Goal: Task Accomplishment & Management: Use online tool/utility

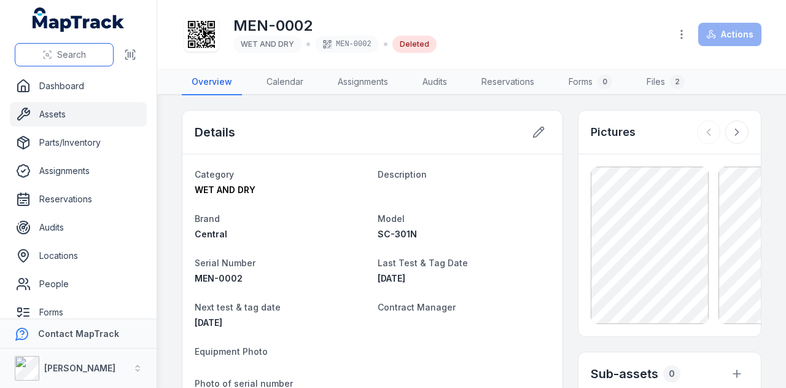
click at [84, 51] on span "Search" at bounding box center [71, 55] width 29 height 12
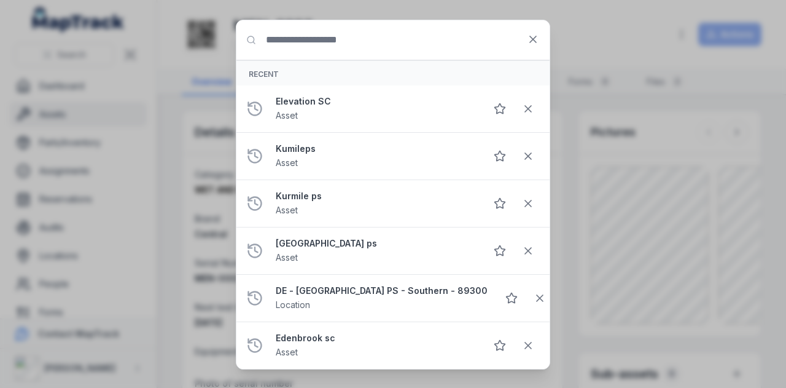
click at [392, 45] on input "Search for anything" at bounding box center [392, 39] width 313 height 39
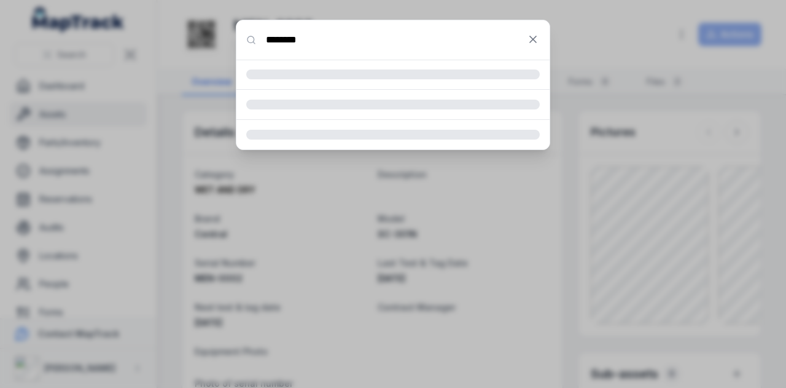
type input "********"
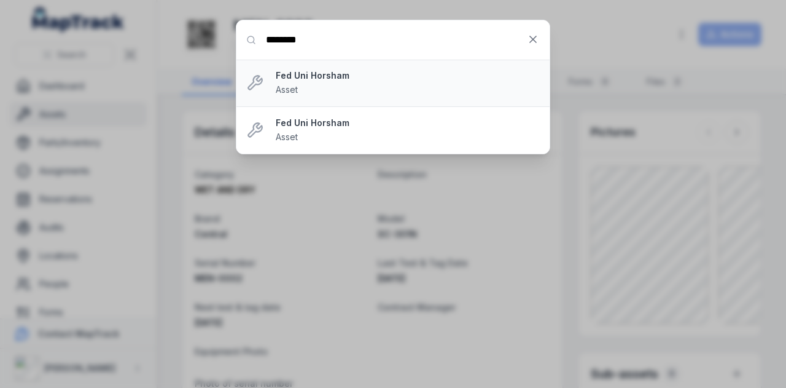
click at [343, 78] on strong "Fed Uni Horsham" at bounding box center [408, 75] width 264 height 12
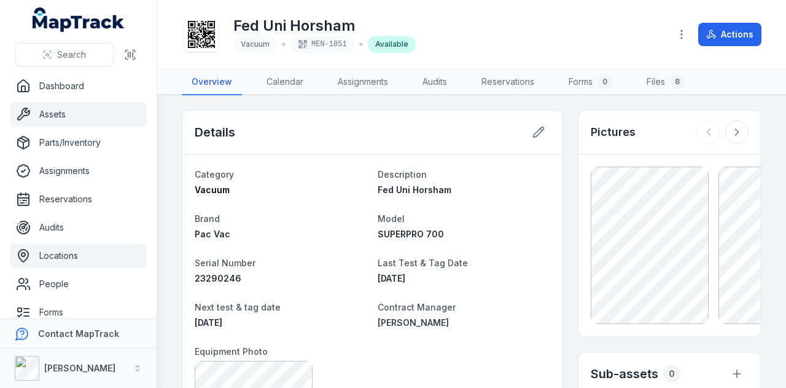
click at [90, 259] on link "Locations" at bounding box center [78, 255] width 137 height 25
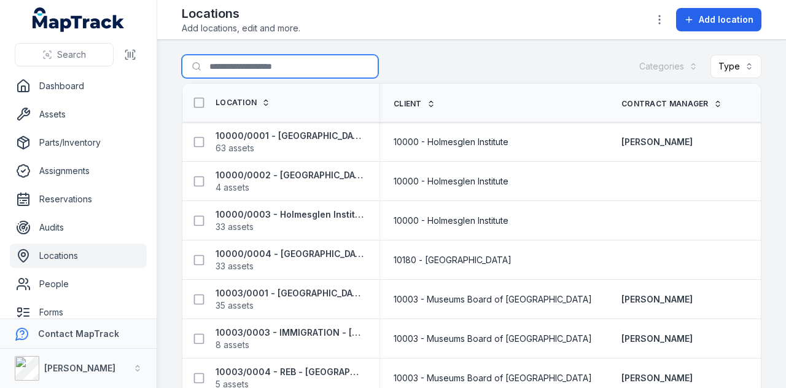
click at [219, 74] on input "Search for locations" at bounding box center [280, 66] width 197 height 23
paste input "**********"
type input "**********"
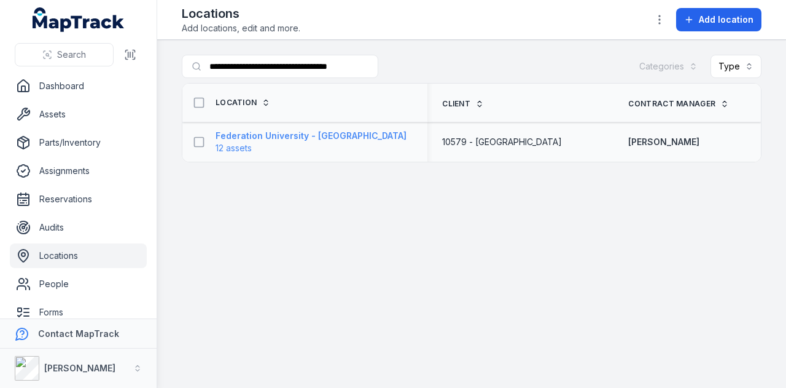
click at [364, 136] on strong "Federation University - [GEOGRAPHIC_DATA]" at bounding box center [311, 136] width 191 height 12
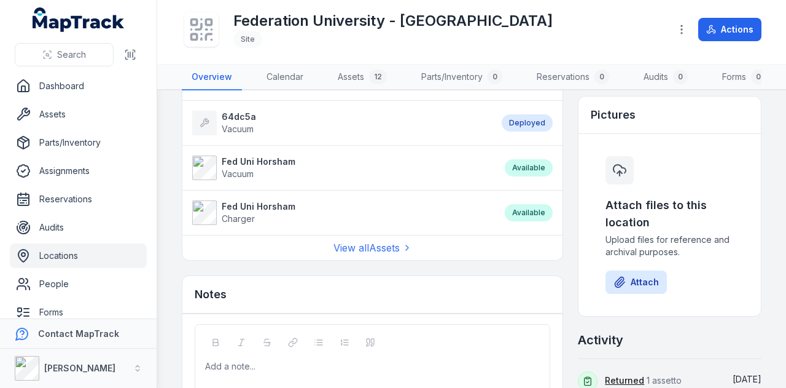
scroll to position [491, 0]
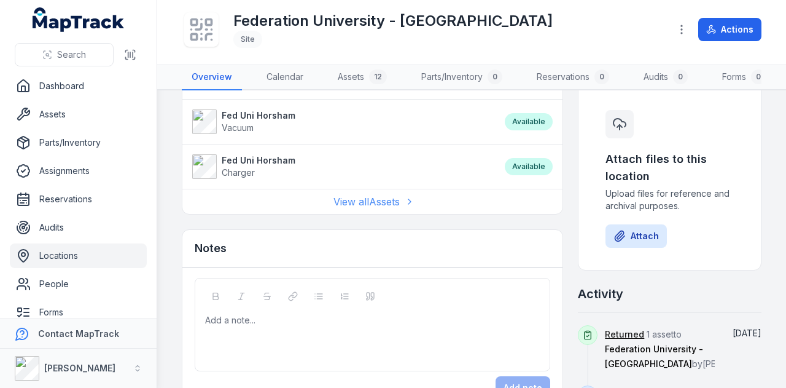
click at [356, 209] on link "View all Assets" at bounding box center [372, 201] width 79 height 15
click at [360, 203] on link "View all Assets" at bounding box center [372, 201] width 79 height 15
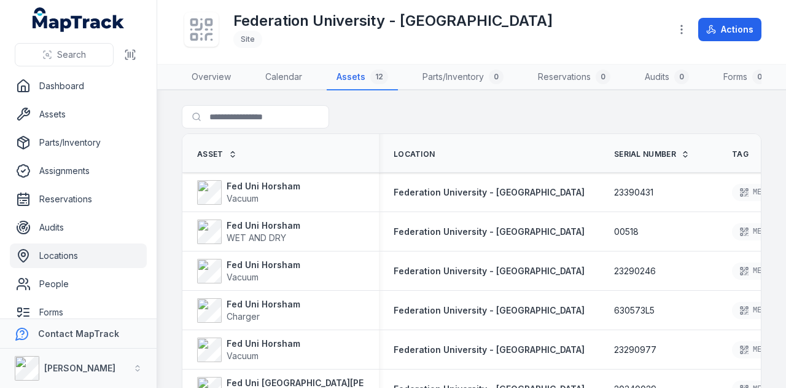
click at [684, 157] on icon at bounding box center [686, 156] width 4 height 2
click at [639, 159] on span "Serial Number" at bounding box center [645, 154] width 62 height 10
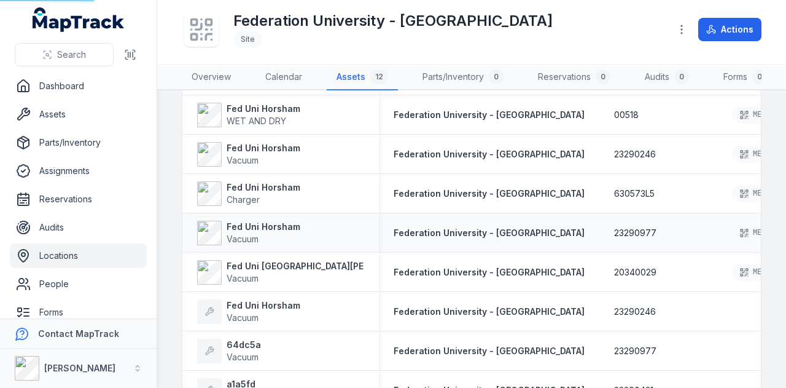
scroll to position [233, 0]
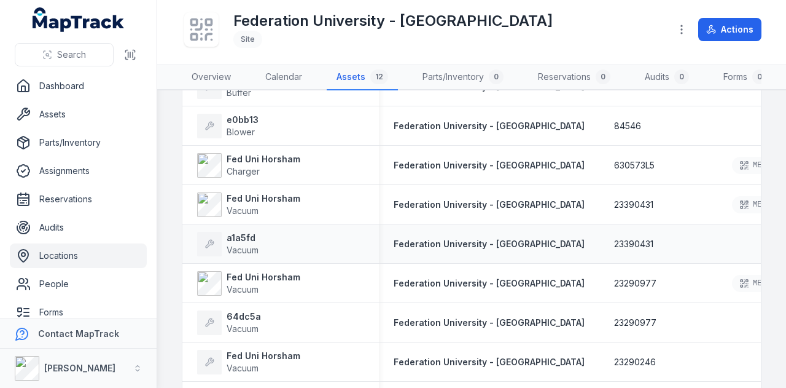
scroll to position [123, 0]
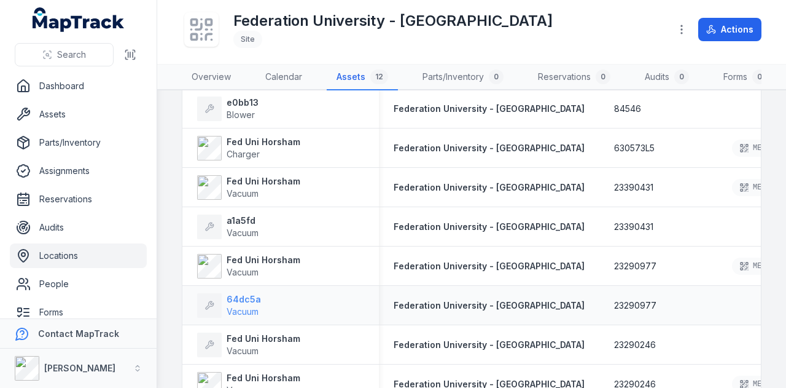
click at [244, 305] on strong "64dc5a" at bounding box center [244, 299] width 34 height 12
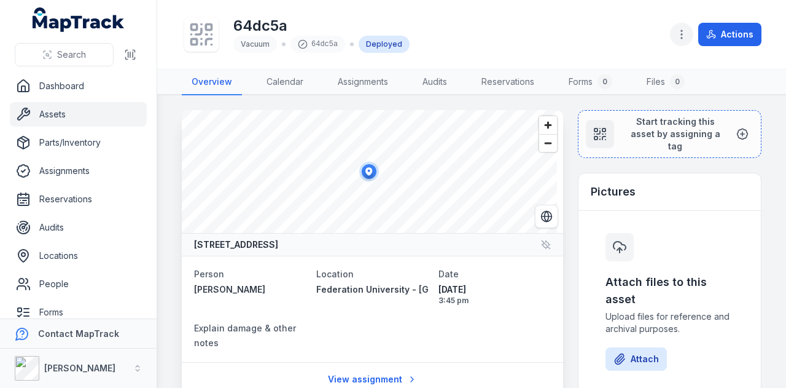
click at [680, 31] on icon "button" at bounding box center [682, 34] width 12 height 12
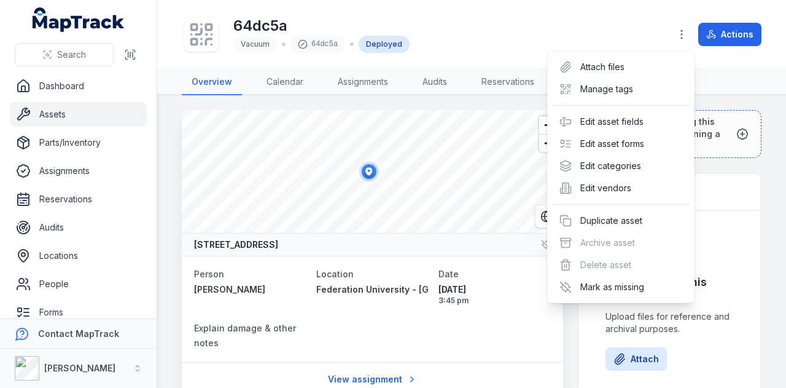
click at [737, 225] on div "Toggle Navigation 64dc5a Vacuum 64dc5a Deployed Actions Overview Calendar Assig…" at bounding box center [471, 194] width 629 height 388
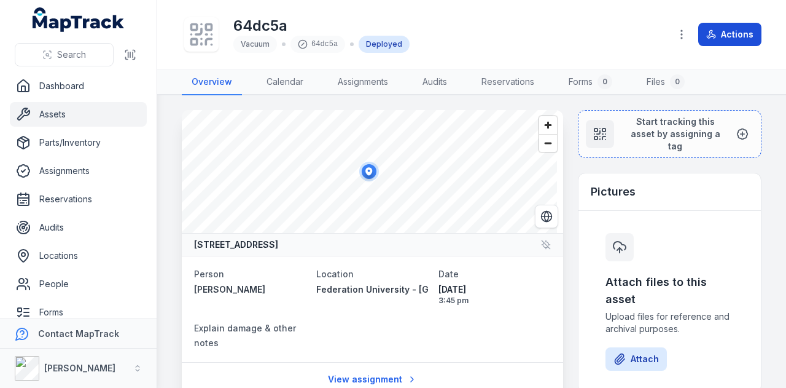
click at [715, 29] on icon at bounding box center [711, 34] width 10 height 10
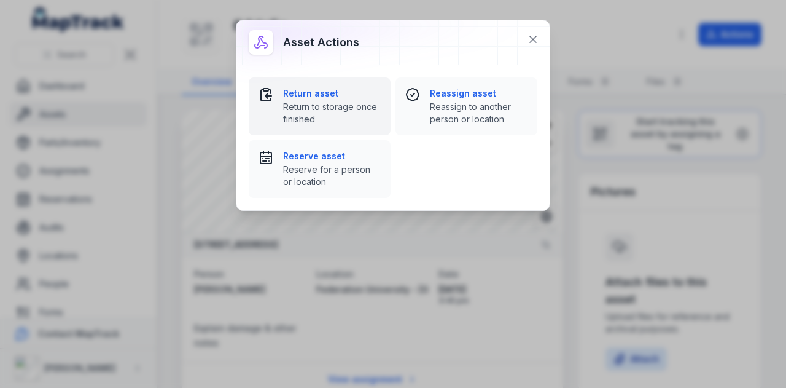
click at [365, 111] on span "Return to storage once finished" at bounding box center [332, 113] width 98 height 25
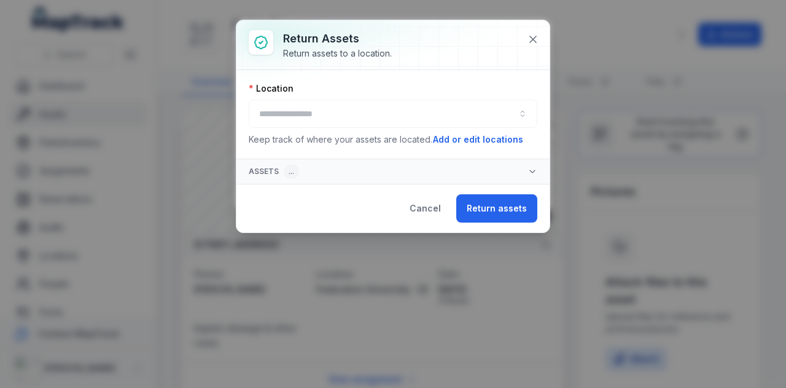
click at [387, 117] on div at bounding box center [393, 113] width 289 height 28
click at [378, 117] on button "button" at bounding box center [393, 113] width 289 height 28
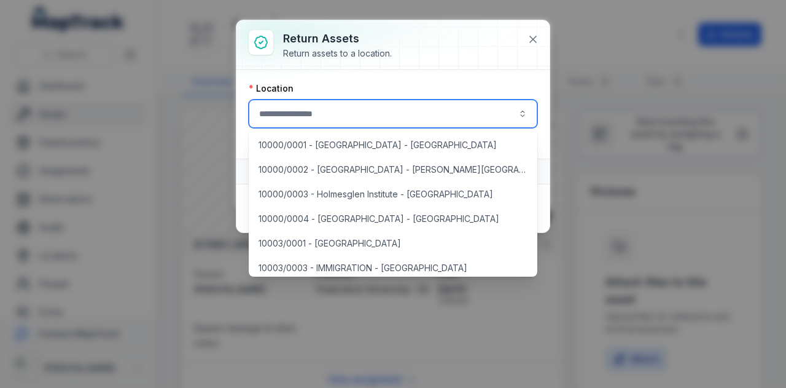
type input "*"
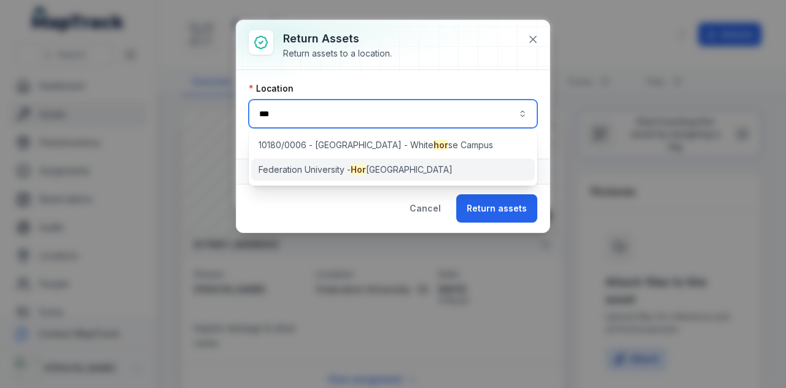
type input "***"
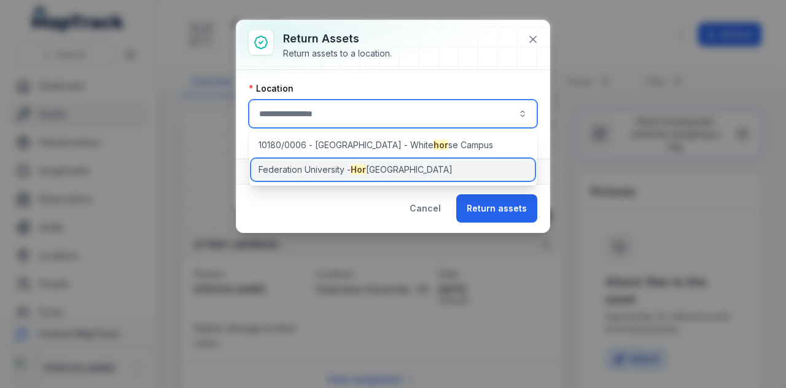
click at [392, 167] on span "Federation University - [GEOGRAPHIC_DATA]" at bounding box center [356, 169] width 194 height 12
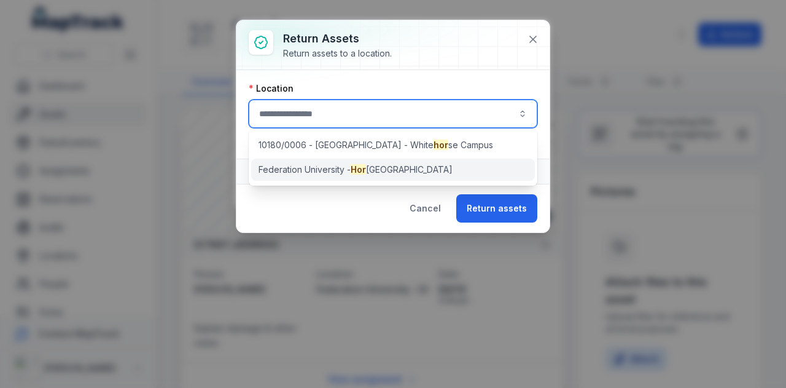
type input "**********"
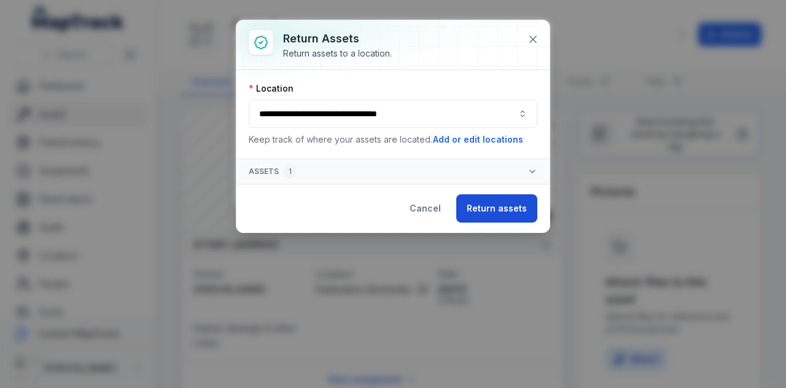
click at [497, 206] on button "Return assets" at bounding box center [496, 208] width 81 height 28
